Goal: Check status: Check status

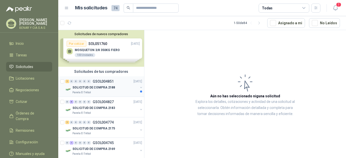
click at [133, 79] on p "[DATE]" at bounding box center [137, 81] width 9 height 5
click at [116, 85] on div "SOLICITUD DE COMPRA 2188" at bounding box center [105, 88] width 66 height 6
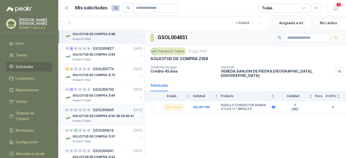
scroll to position [76, 0]
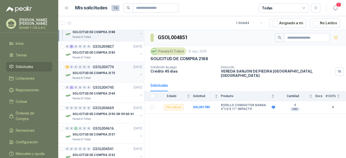
click at [98, 71] on p "SOLICITUD DE COMPRA 2175" at bounding box center [93, 73] width 43 height 5
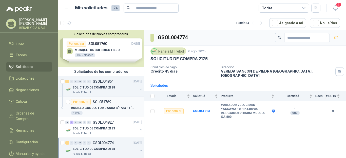
click at [122, 106] on p "RODILLO CONDUCTOR BANDA 4"1/2 X 11" IMPACTO" at bounding box center [102, 108] width 63 height 5
